Goal: Complete application form

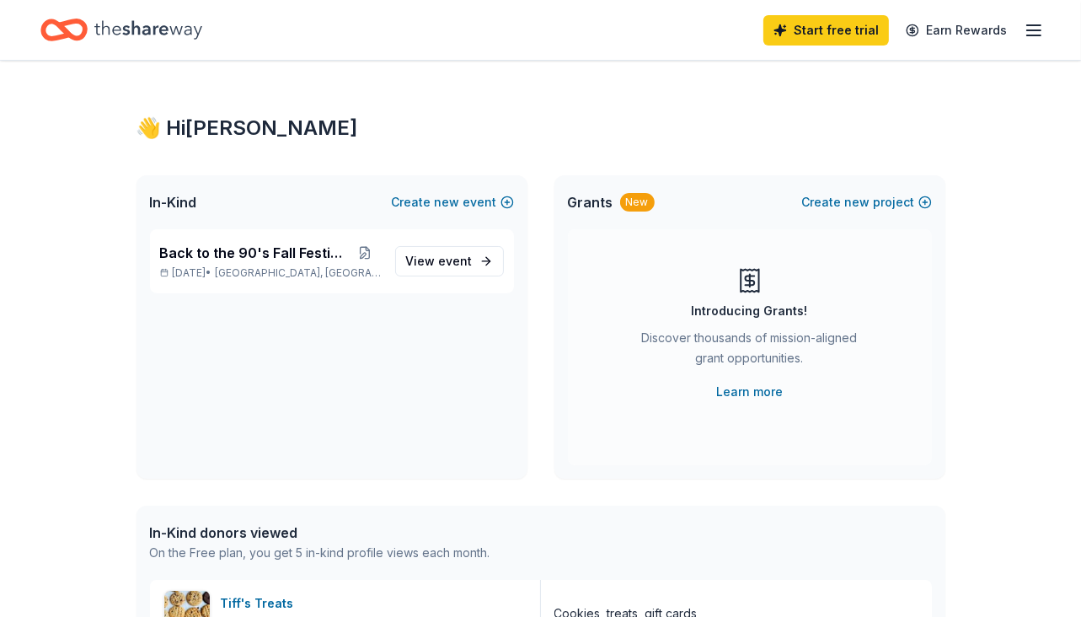
click at [1032, 25] on line "button" at bounding box center [1033, 25] width 13 height 0
click at [460, 257] on span "event" at bounding box center [456, 261] width 34 height 14
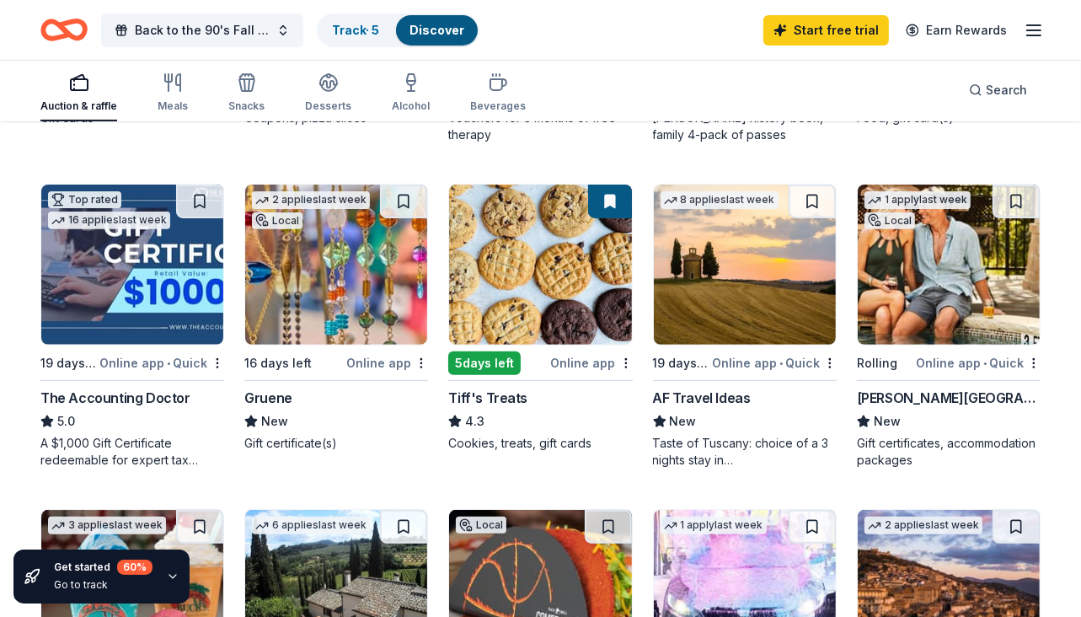
scroll to position [458, 0]
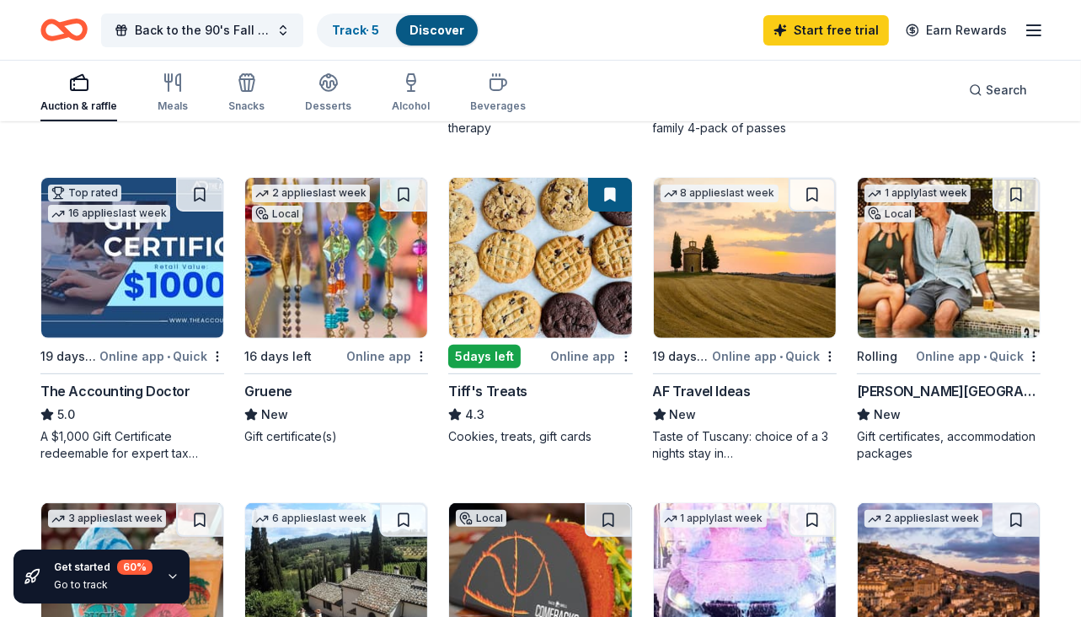
click at [373, 352] on div "Online app" at bounding box center [387, 356] width 82 height 21
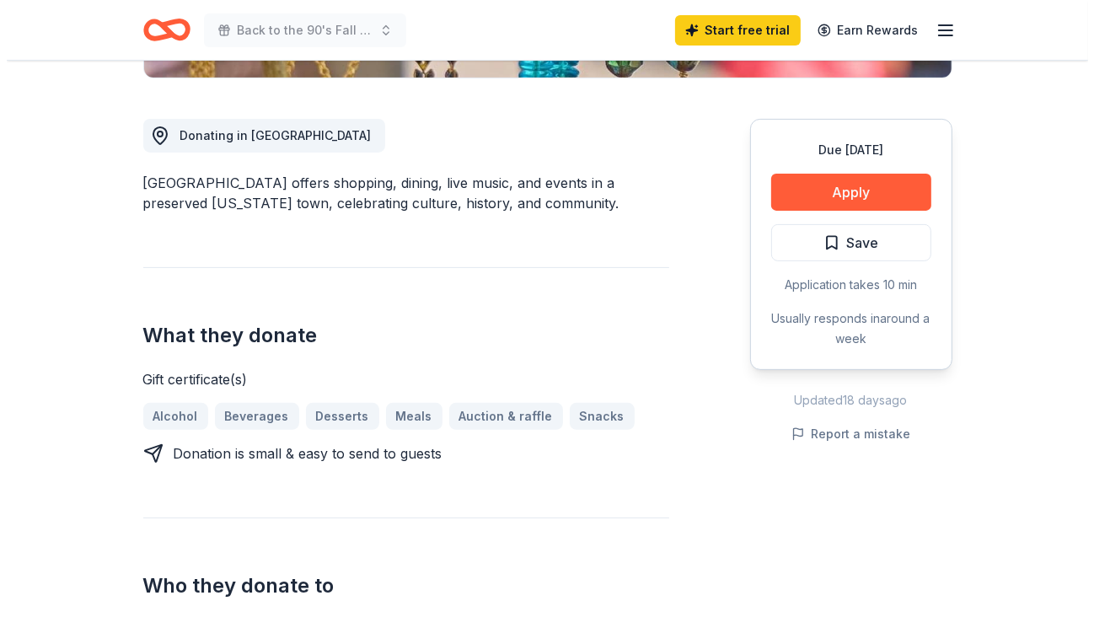
scroll to position [436, 0]
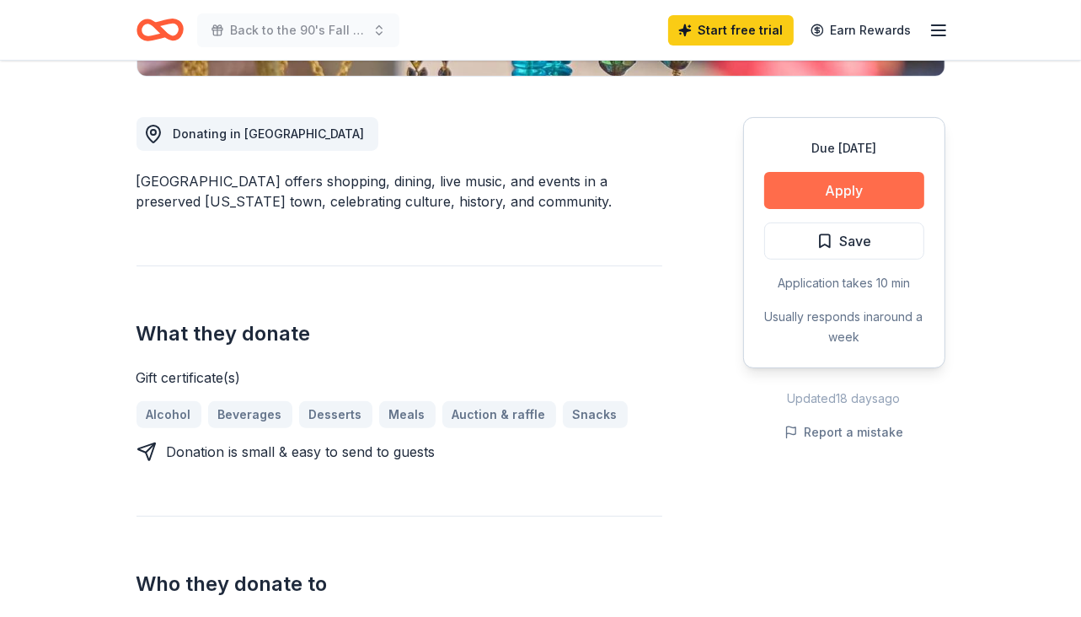
click at [834, 195] on button "Apply" at bounding box center [844, 190] width 160 height 37
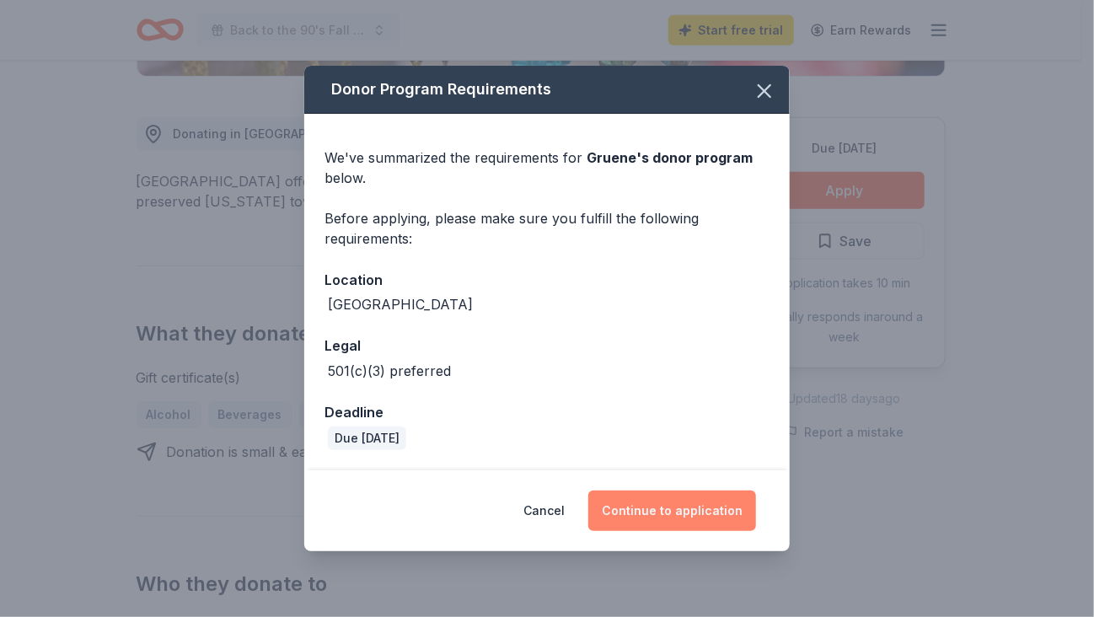
click at [691, 512] on button "Continue to application" at bounding box center [672, 510] width 168 height 40
